Goal: Transaction & Acquisition: Book appointment/travel/reservation

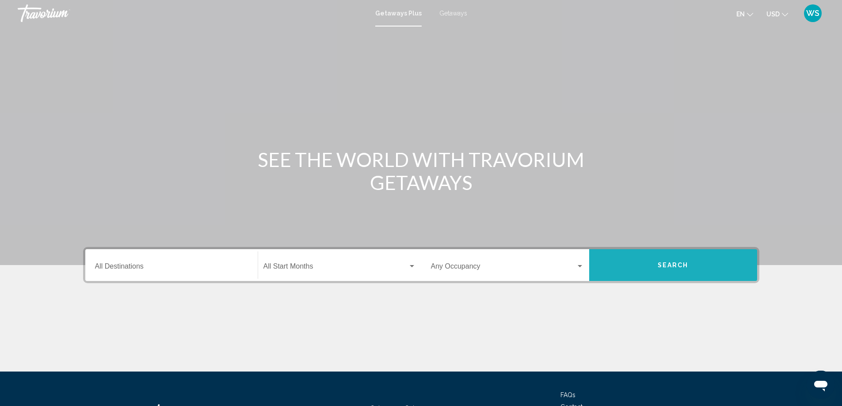
click at [691, 274] on button "Search" at bounding box center [673, 265] width 168 height 32
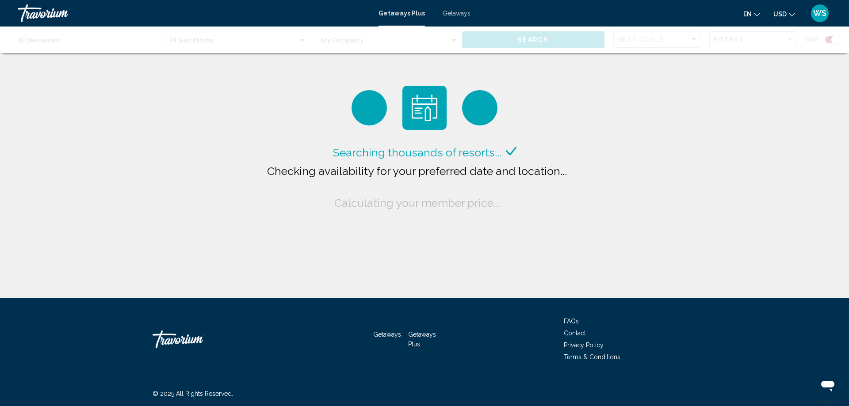
click at [689, 263] on div "Searching thousands of resorts... Checking availability for your preferred date…" at bounding box center [424, 149] width 849 height 298
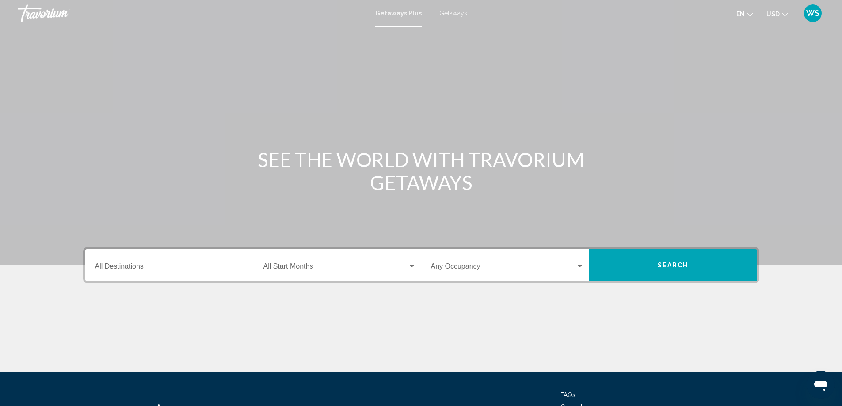
click at [667, 271] on button "Search" at bounding box center [673, 265] width 168 height 32
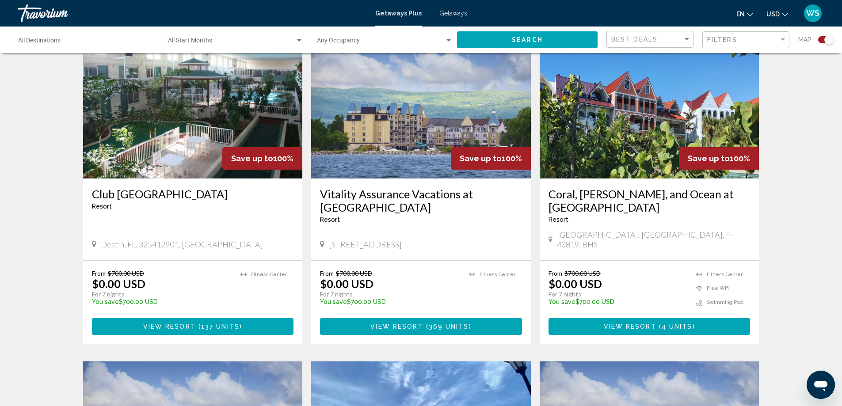
scroll to position [658, 0]
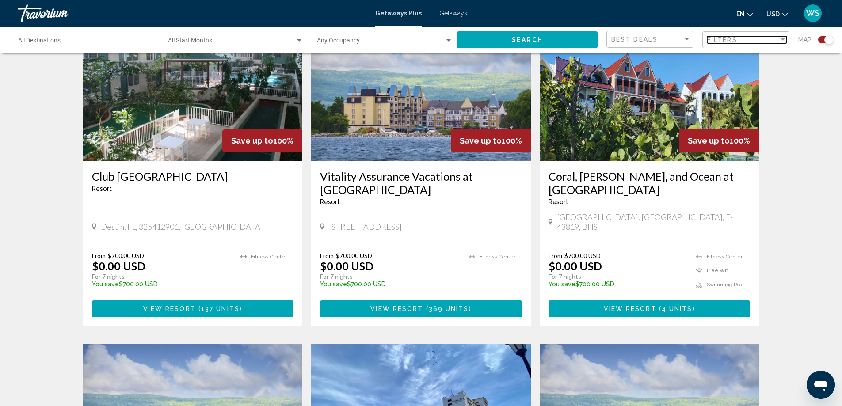
click at [784, 42] on div "Filter" at bounding box center [783, 39] width 8 height 7
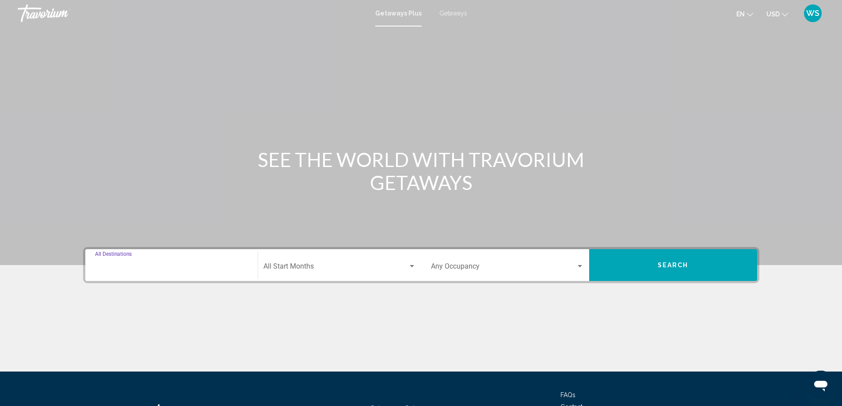
click at [145, 268] on input "Destination All Destinations" at bounding box center [171, 268] width 153 height 8
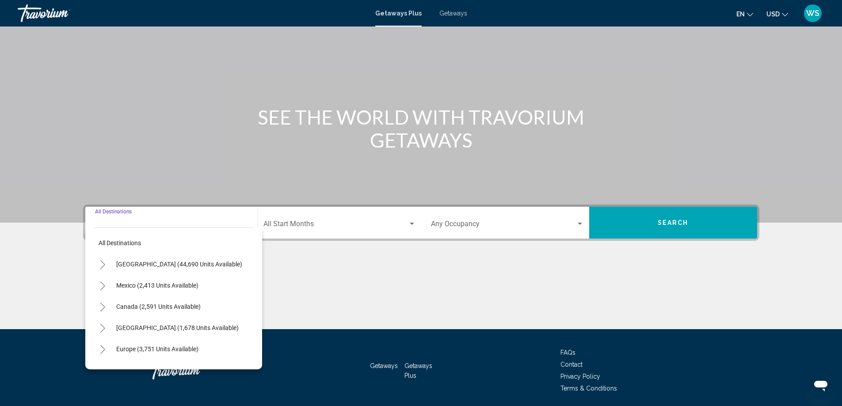
scroll to position [74, 0]
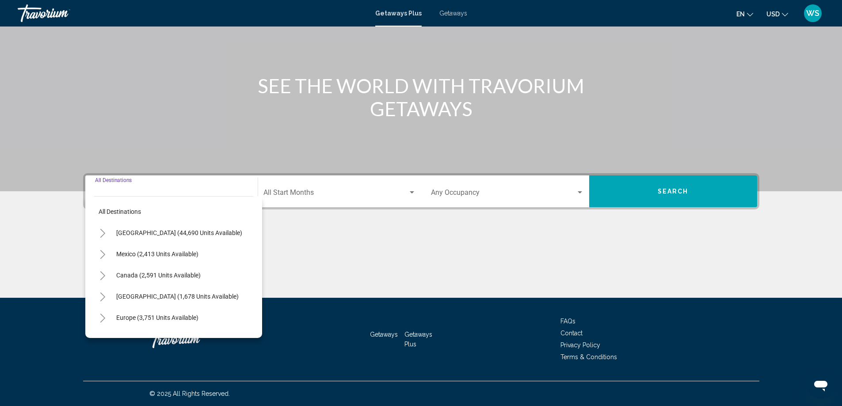
click at [103, 236] on icon "Toggle United States (44,690 units available)" at bounding box center [102, 233] width 5 height 9
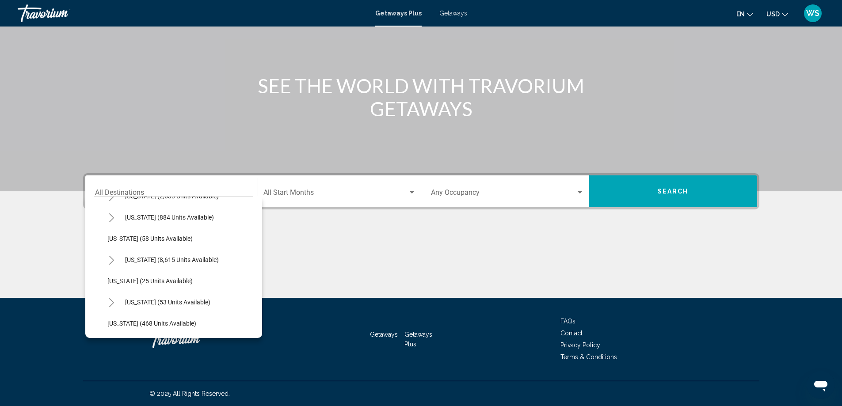
scroll to position [118, 0]
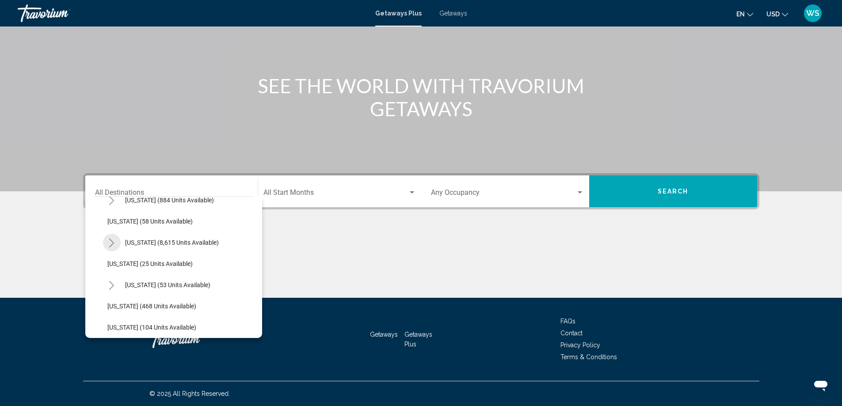
click at [115, 242] on button "Toggle Florida (8,615 units available)" at bounding box center [112, 243] width 18 height 18
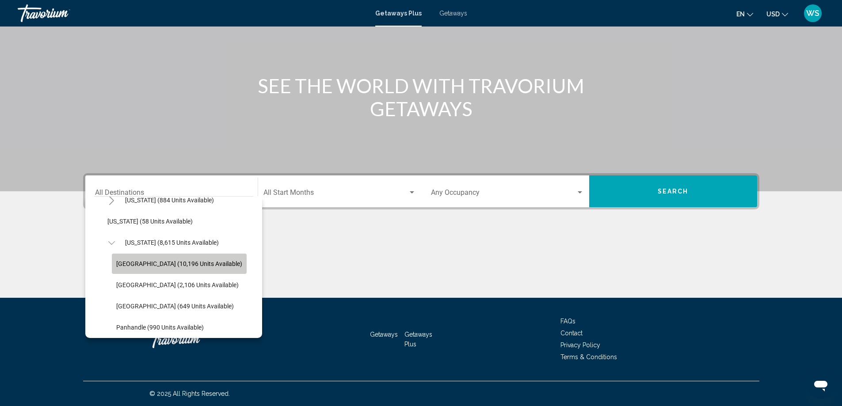
click at [149, 262] on span "Orlando & Disney Area (10,196 units available)" at bounding box center [179, 263] width 126 height 7
type input "**********"
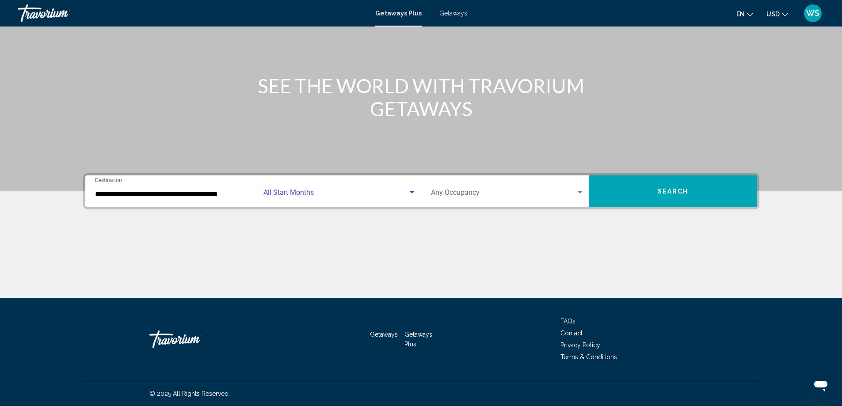
click at [412, 193] on div "Search widget" at bounding box center [412, 192] width 4 height 2
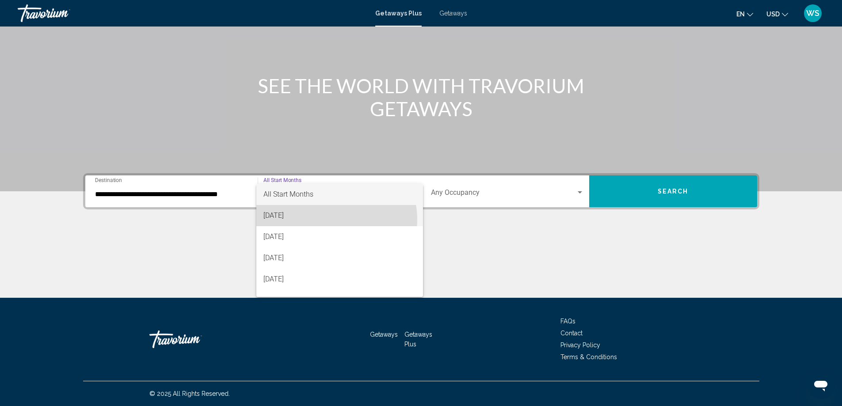
click at [330, 220] on span "August 2025" at bounding box center [340, 215] width 153 height 21
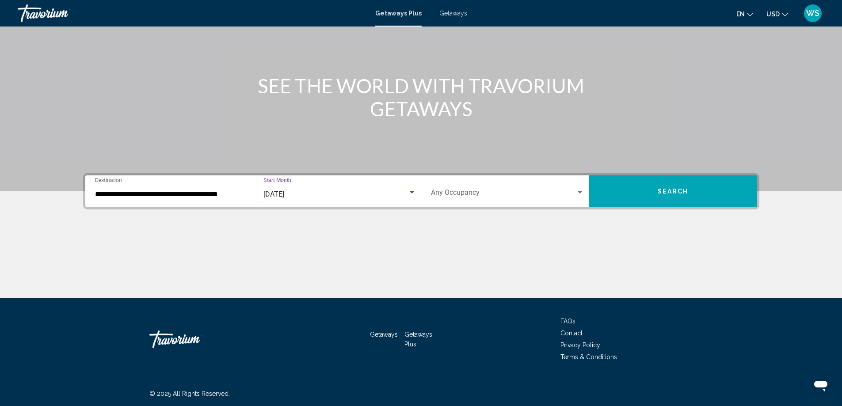
click at [581, 195] on div "Search widget" at bounding box center [580, 192] width 8 height 7
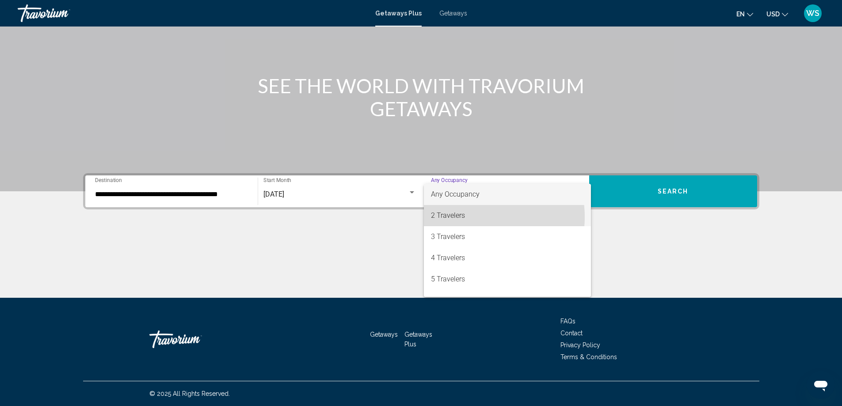
click at [473, 217] on span "2 Travelers" at bounding box center [507, 215] width 153 height 21
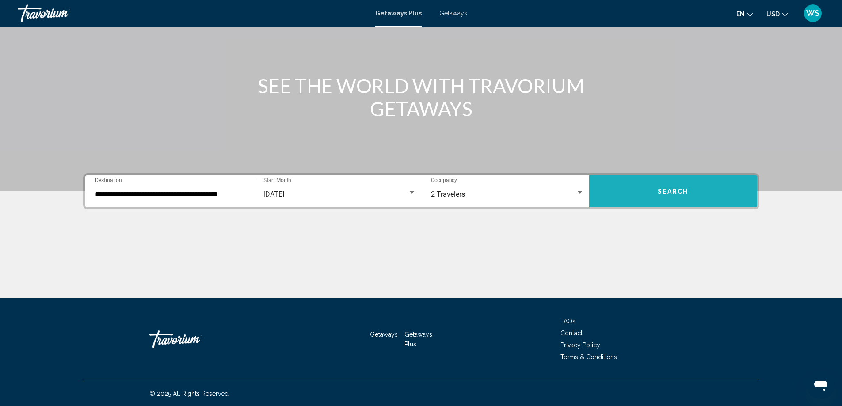
click at [668, 197] on button "Search" at bounding box center [673, 192] width 168 height 32
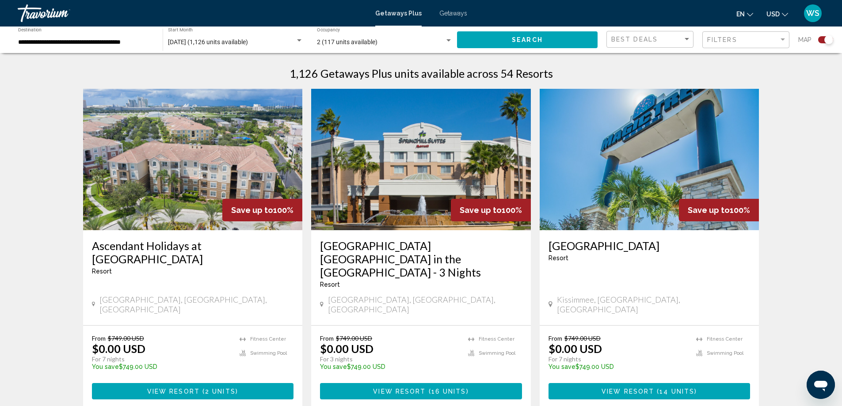
scroll to position [282, 0]
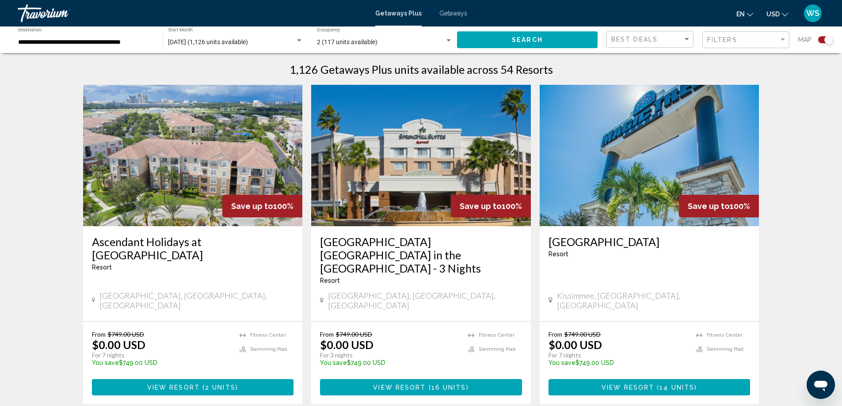
click at [187, 384] on span "View Resort" at bounding box center [173, 387] width 53 height 7
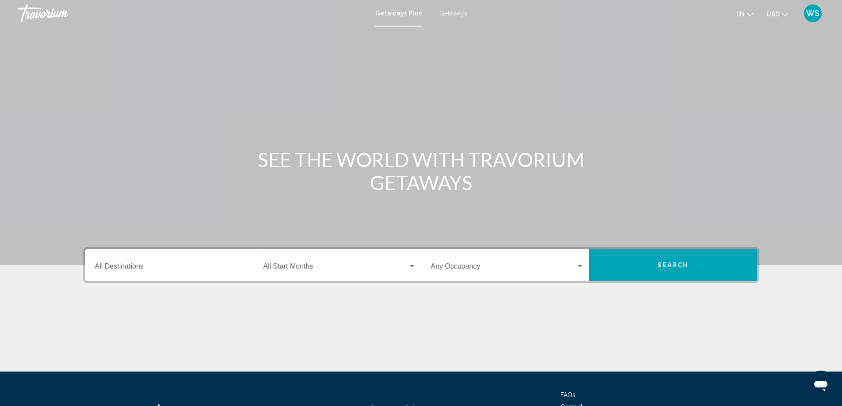
click at [138, 267] on input "Destination All Destinations" at bounding box center [171, 268] width 153 height 8
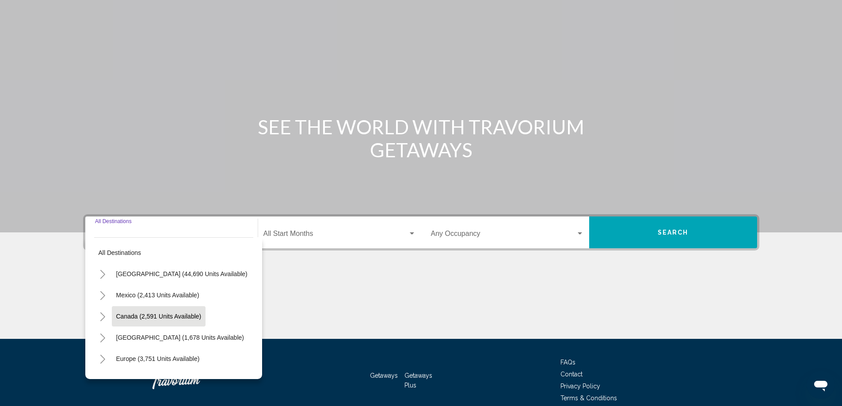
scroll to position [74, 0]
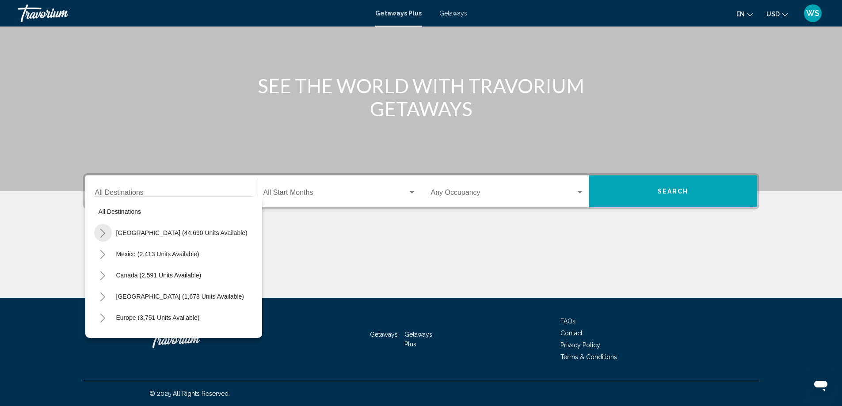
click at [102, 233] on icon "Toggle United States (44,690 units available)" at bounding box center [102, 233] width 7 height 9
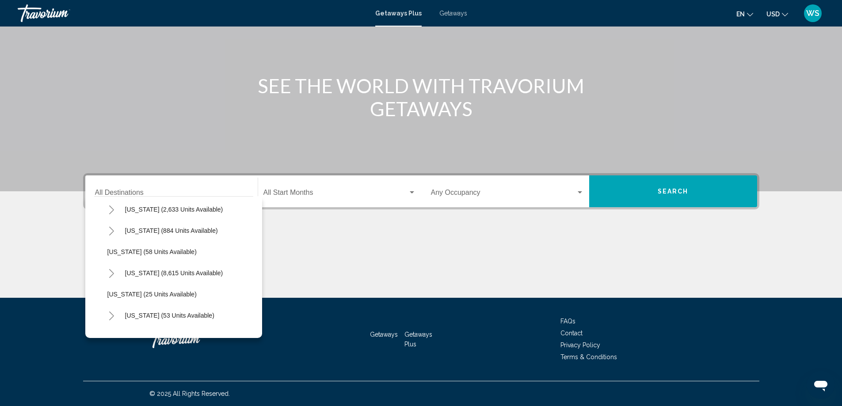
scroll to position [96, 0]
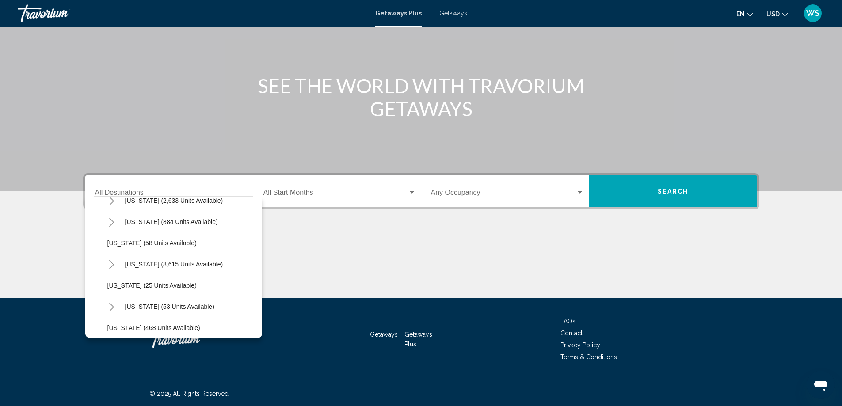
click at [111, 264] on icon "Toggle Florida (8,615 units available)" at bounding box center [111, 264] width 7 height 9
click at [128, 287] on span "Orlando & Disney Area (10,196 units available)" at bounding box center [181, 285] width 131 height 7
type input "**********"
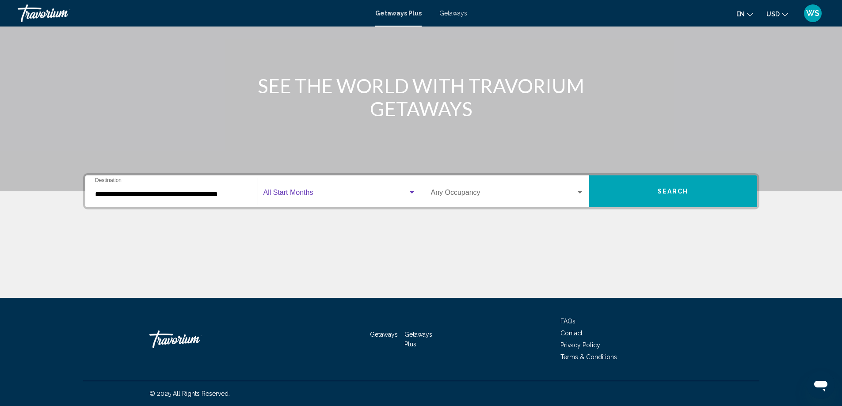
click at [414, 194] on div "Search widget" at bounding box center [412, 192] width 8 height 7
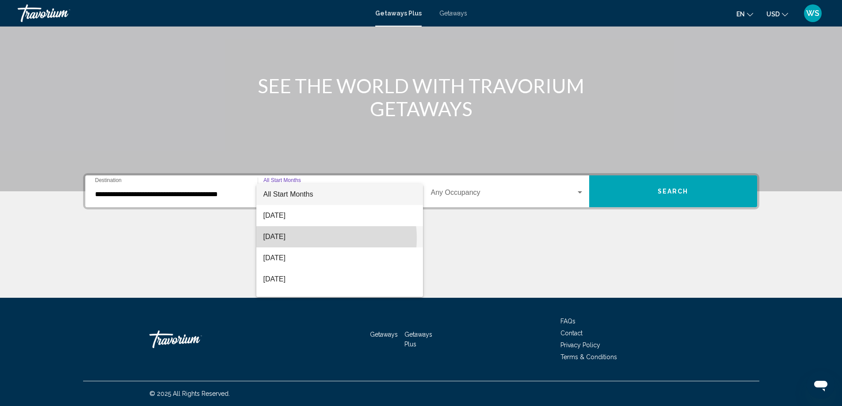
click at [311, 238] on span "September 2025" at bounding box center [340, 236] width 153 height 21
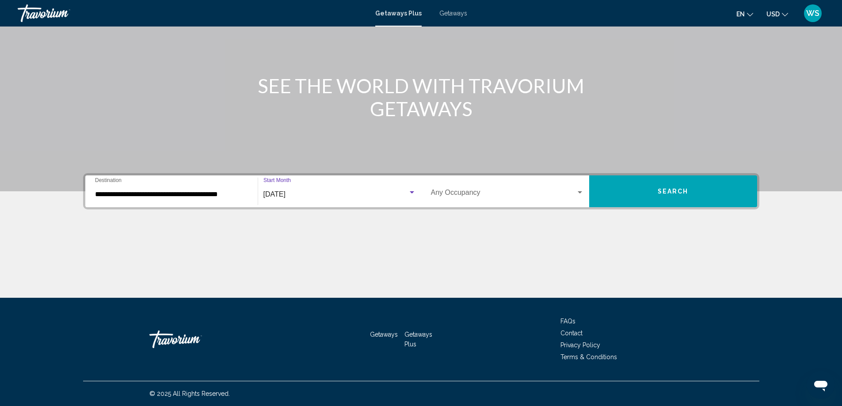
click at [583, 195] on div "Search widget" at bounding box center [580, 192] width 8 height 7
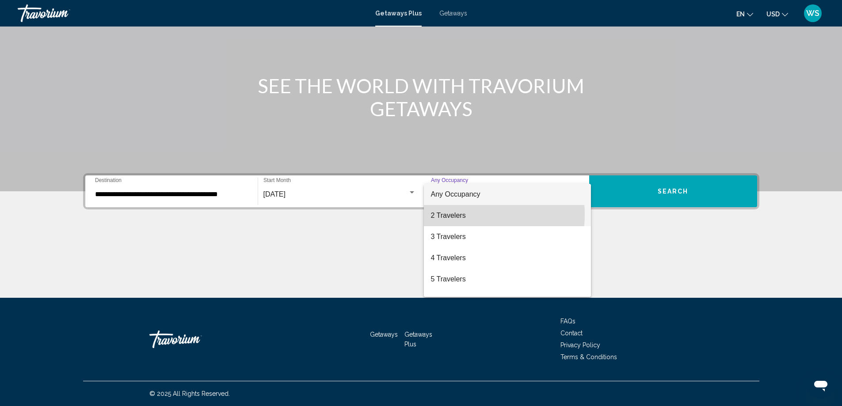
click at [467, 215] on span "2 Travelers" at bounding box center [507, 215] width 153 height 21
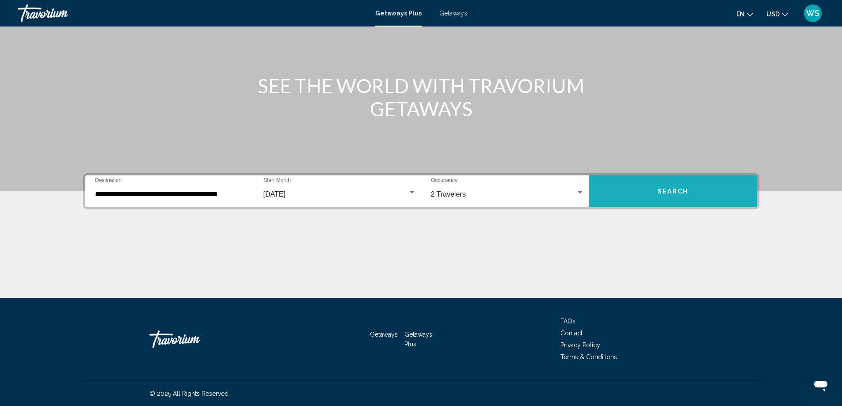
click at [672, 198] on button "Search" at bounding box center [673, 192] width 168 height 32
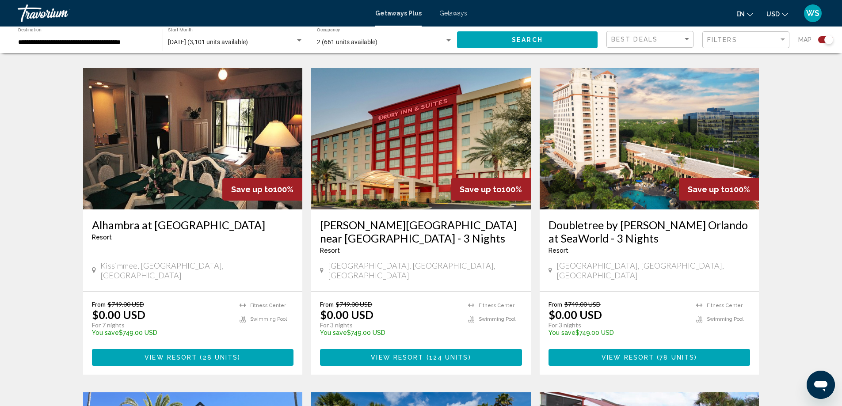
scroll to position [626, 0]
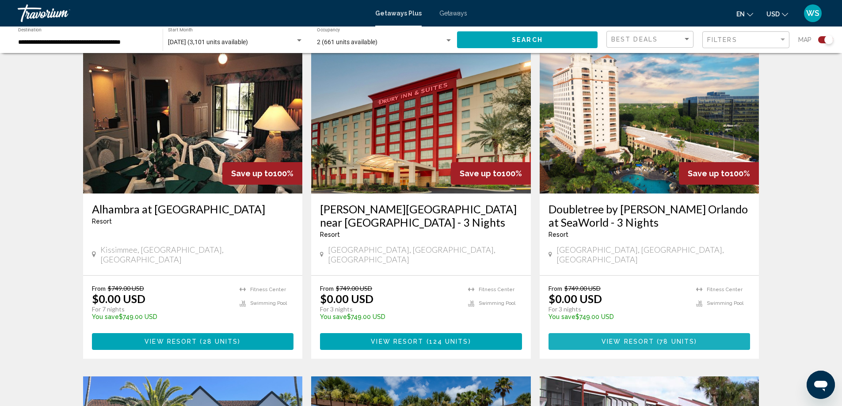
click at [649, 339] on span "View Resort" at bounding box center [628, 342] width 53 height 7
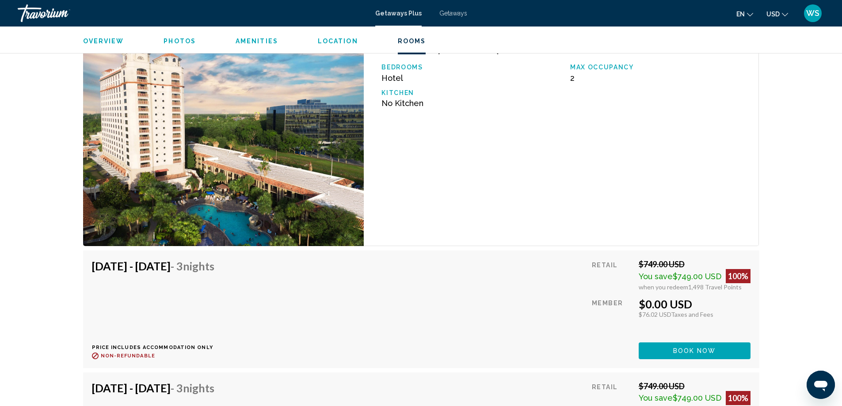
scroll to position [1274, 0]
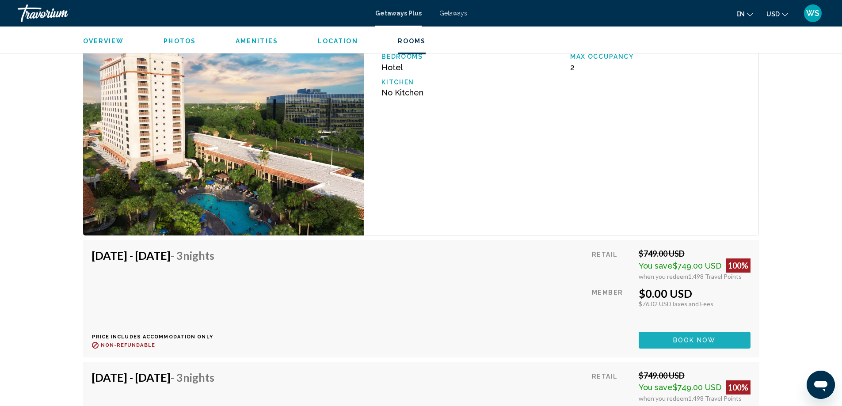
click at [686, 340] on span "Book now" at bounding box center [694, 340] width 43 height 7
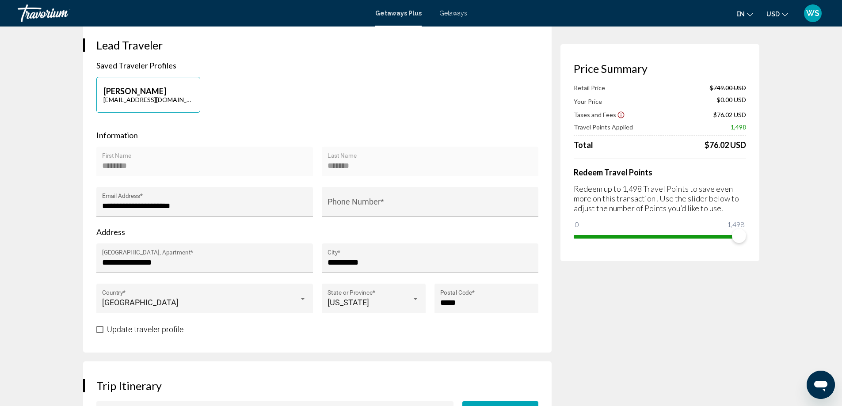
scroll to position [218, 0]
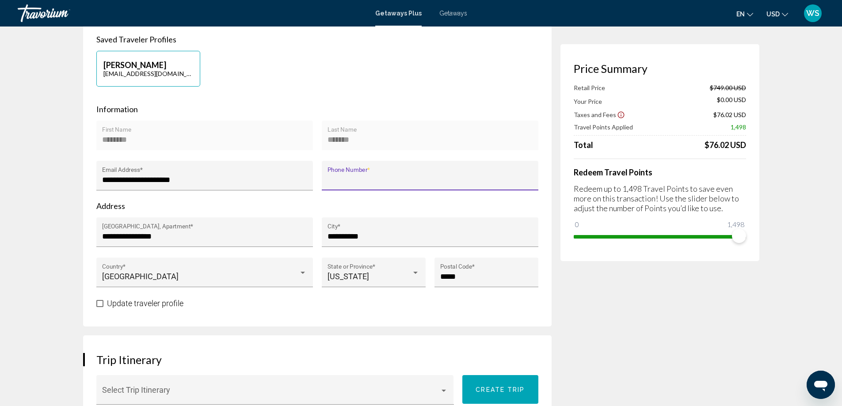
click at [363, 181] on input "Phone Number *" at bounding box center [430, 180] width 205 height 9
type input "**********"
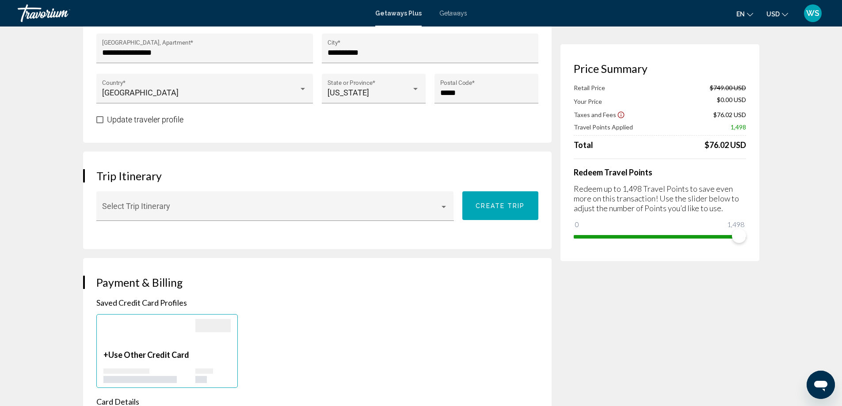
scroll to position [404, 0]
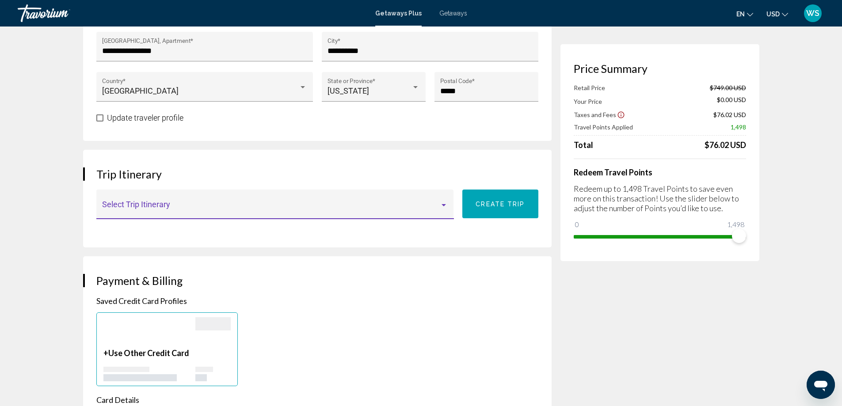
click at [442, 207] on div "Main content" at bounding box center [444, 205] width 8 height 7
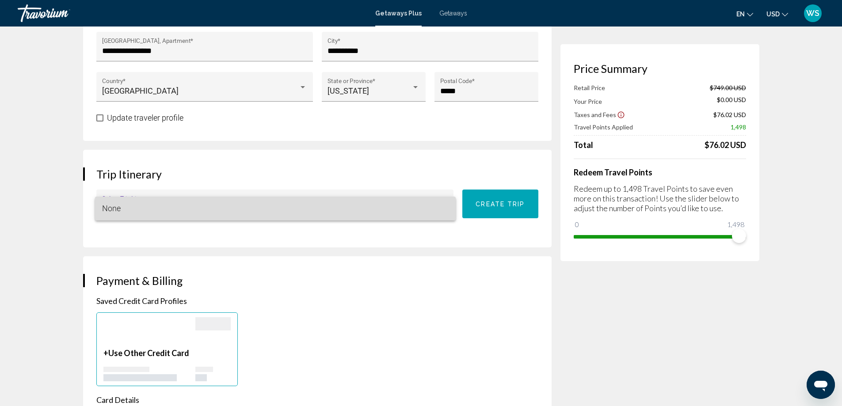
click at [442, 207] on span "None" at bounding box center [275, 209] width 347 height 24
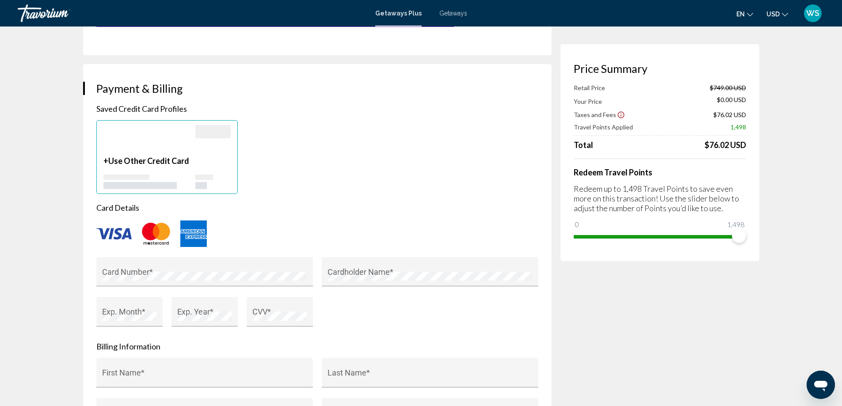
scroll to position [598, 0]
click at [136, 108] on p "Saved Credit Card Profiles" at bounding box center [317, 107] width 442 height 10
click at [137, 159] on span "Use Other Credit Card" at bounding box center [148, 159] width 81 height 10
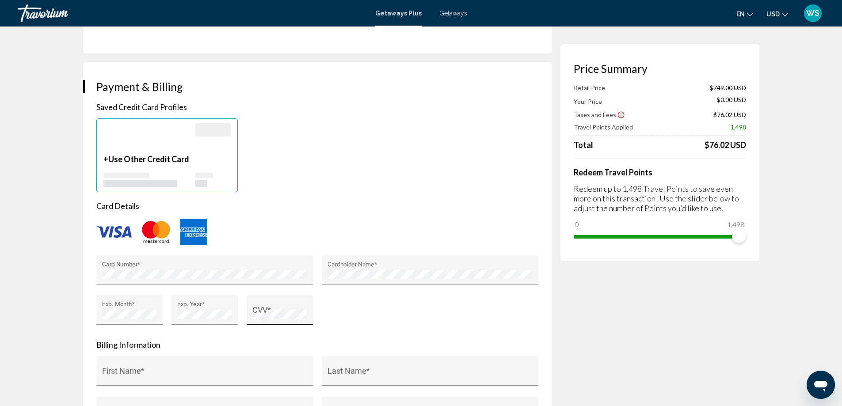
click at [275, 308] on div "CVV *" at bounding box center [279, 313] width 54 height 23
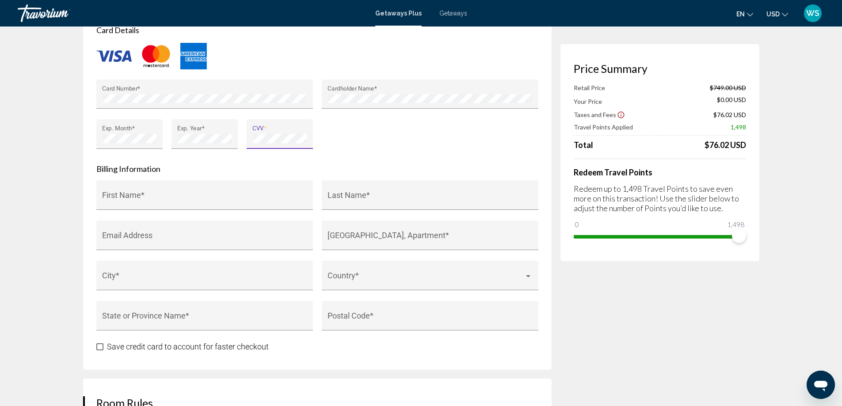
scroll to position [778, 0]
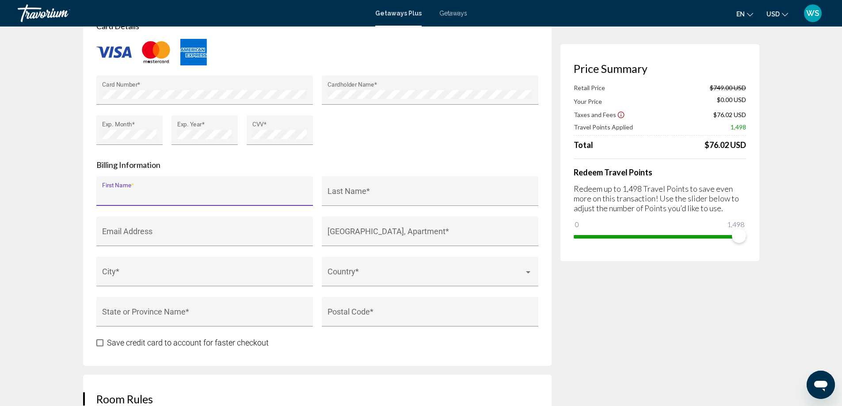
click at [145, 194] on input "First Name *" at bounding box center [204, 195] width 205 height 9
type input "********"
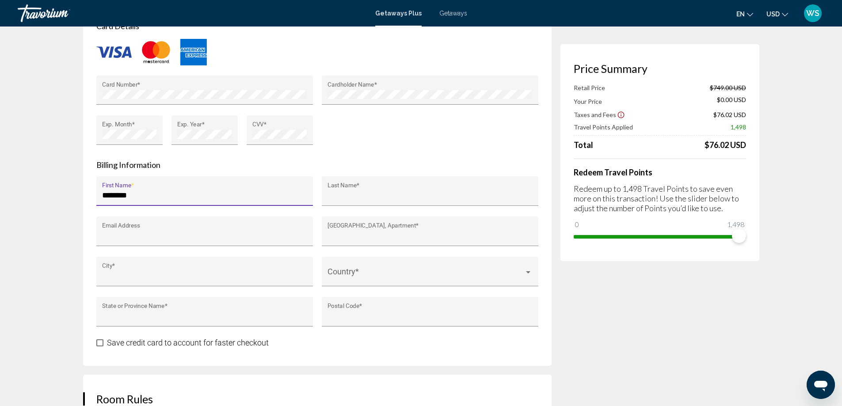
type input "*******"
type input "**********"
type input "**"
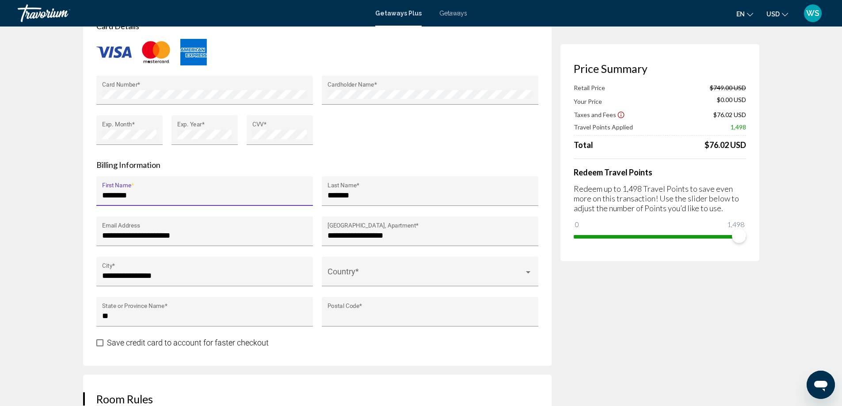
type input "*****"
click at [529, 274] on div "Main content" at bounding box center [528, 272] width 8 height 7
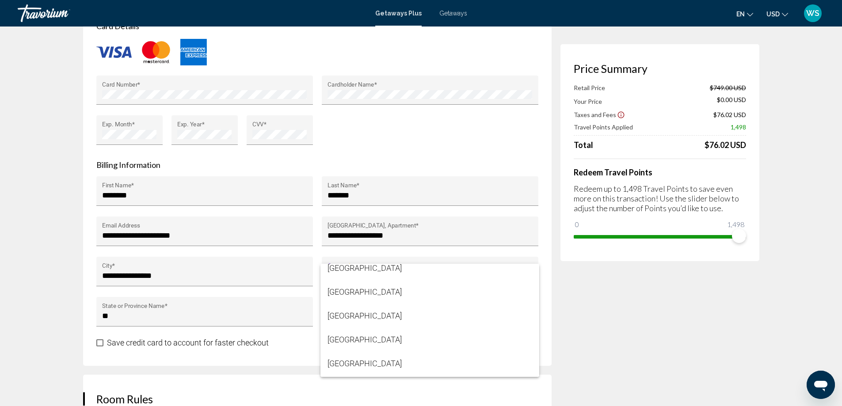
scroll to position [5684, 0]
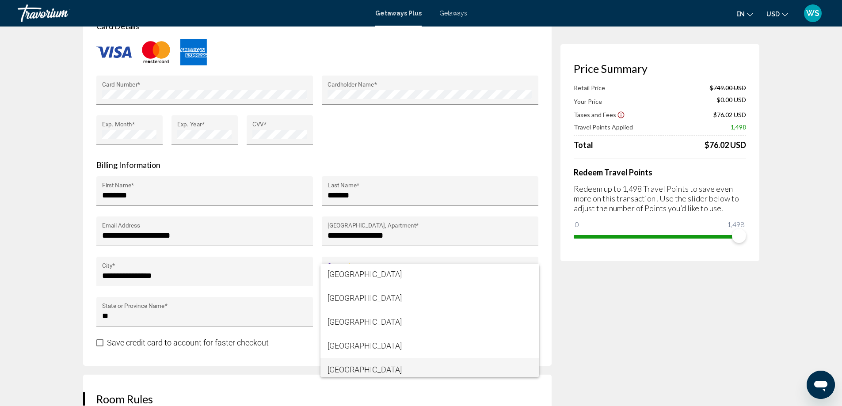
click at [400, 369] on span "United States of America" at bounding box center [430, 370] width 205 height 24
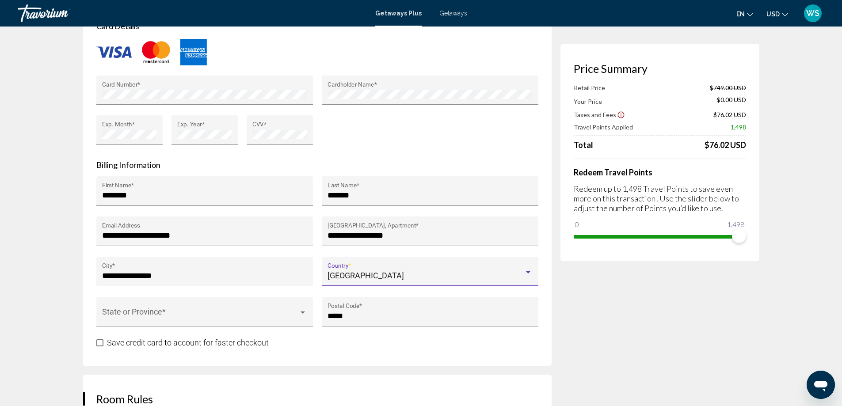
scroll to position [5689, 0]
click at [639, 359] on div "Price Summary Retail Price $749.00 USD Your Price $0.00 USD Taxes and Fees $76.…" at bounding box center [660, 84] width 199 height 1590
click at [301, 316] on div "Main content" at bounding box center [303, 312] width 8 height 7
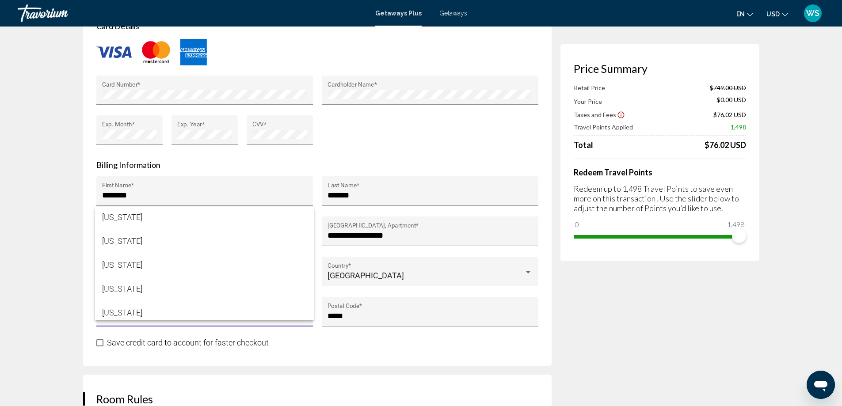
scroll to position [138, 0]
click at [129, 292] on span "Florida" at bounding box center [204, 296] width 205 height 24
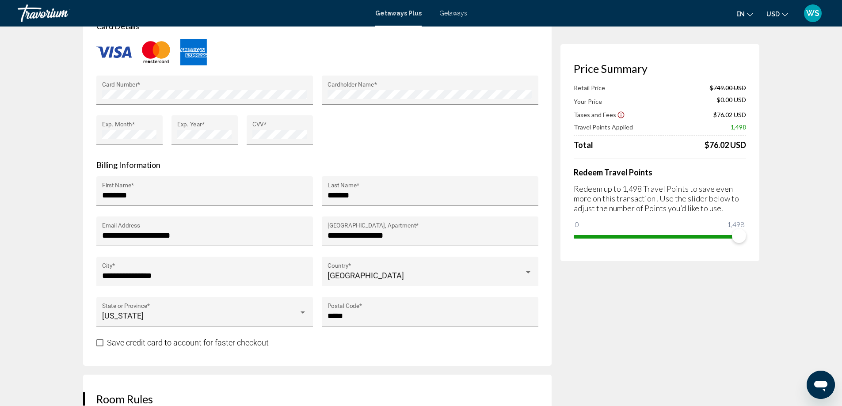
click at [369, 354] on div "**********" at bounding box center [317, 124] width 469 height 484
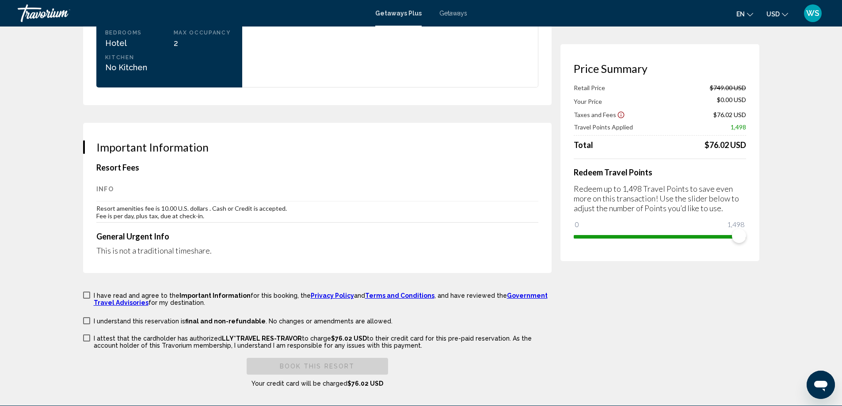
scroll to position [1272, 0]
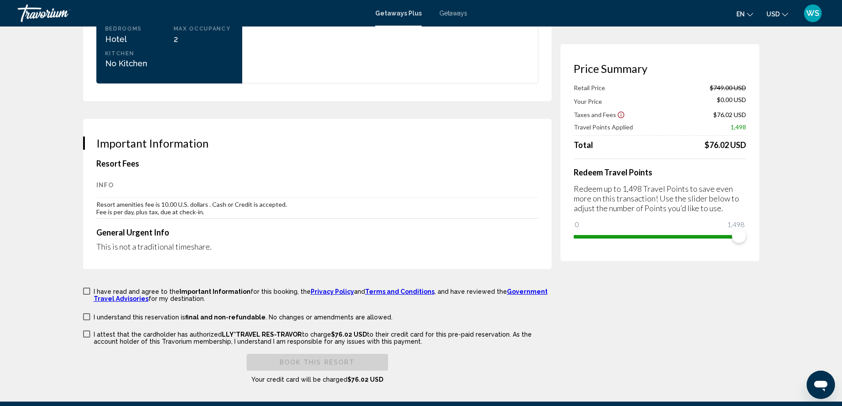
click at [85, 288] on span "Main content" at bounding box center [86, 291] width 7 height 7
click at [87, 314] on span "Main content" at bounding box center [86, 317] width 7 height 7
click at [85, 331] on span "Main content" at bounding box center [86, 334] width 7 height 7
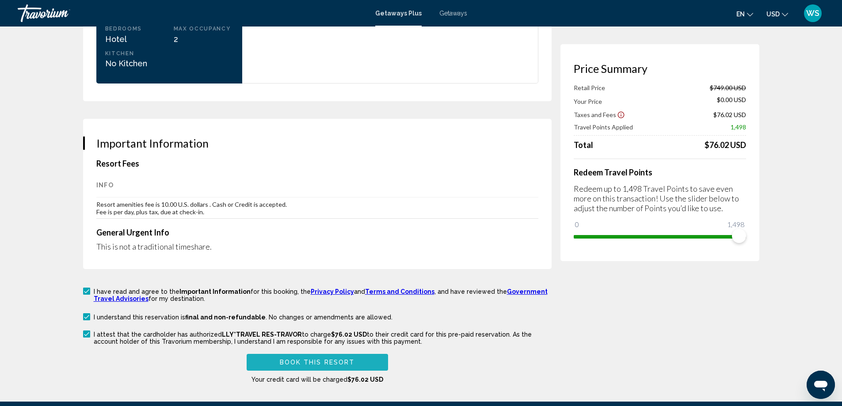
click at [314, 359] on span "Book this Resort" at bounding box center [317, 362] width 75 height 7
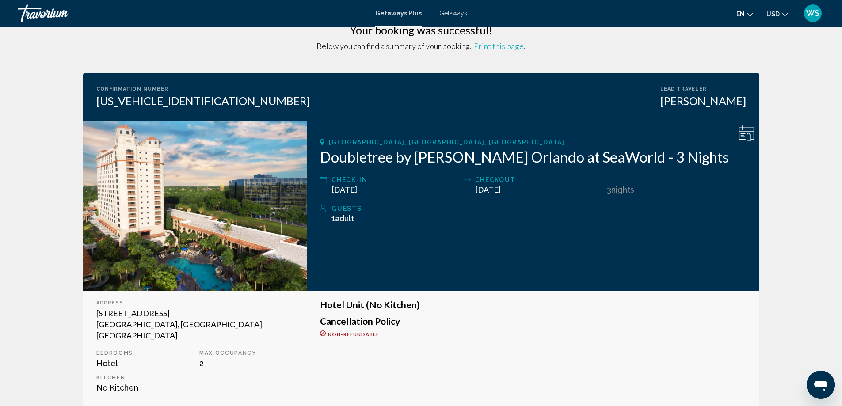
scroll to position [22, 0]
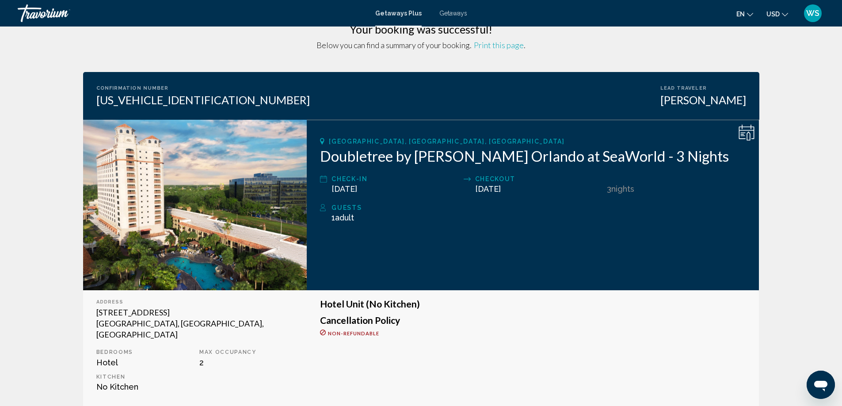
click at [502, 46] on span "Print this page" at bounding box center [499, 45] width 50 height 10
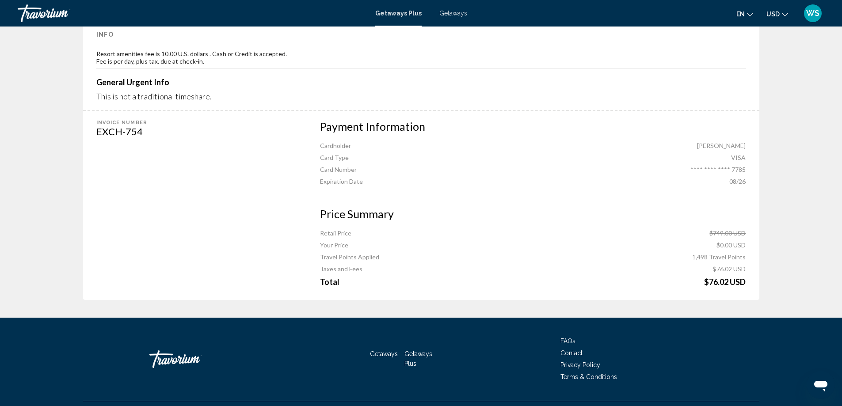
scroll to position [460, 0]
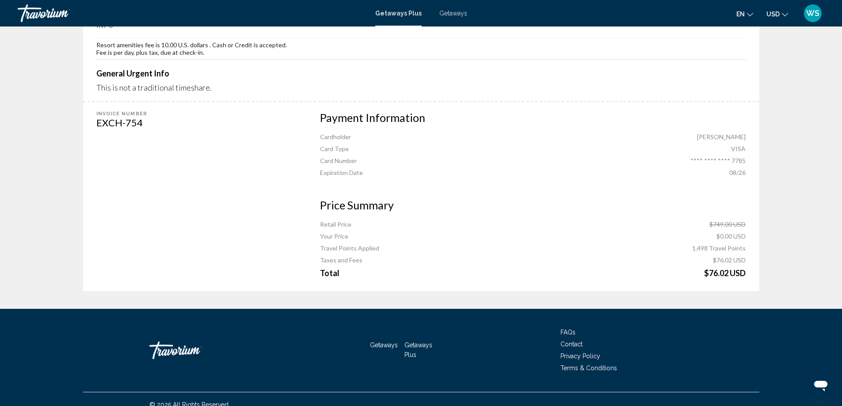
drag, startPoint x: 589, startPoint y: 281, endPoint x: 472, endPoint y: 226, distance: 129.4
click at [472, 233] on div "Your Price $0.00 USD" at bounding box center [533, 237] width 426 height 8
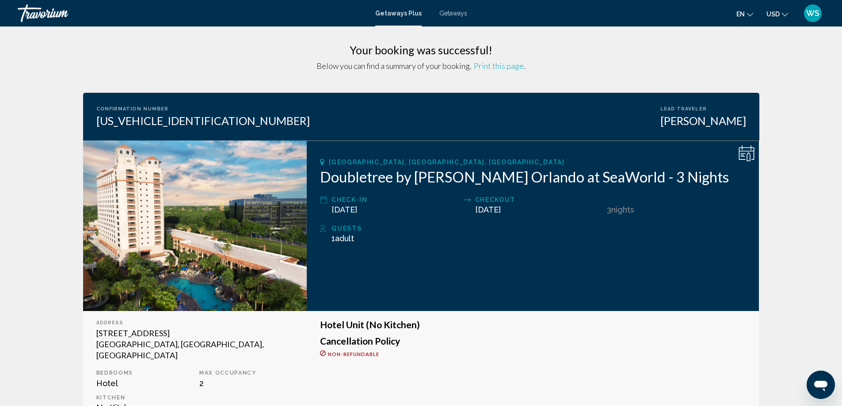
scroll to position [0, 0]
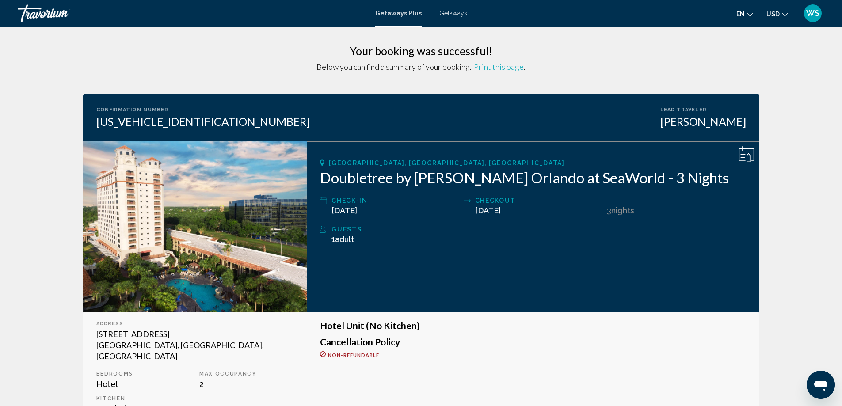
click at [813, 18] on div "WS" at bounding box center [813, 13] width 18 height 18
